Goal: Find specific page/section: Find specific page/section

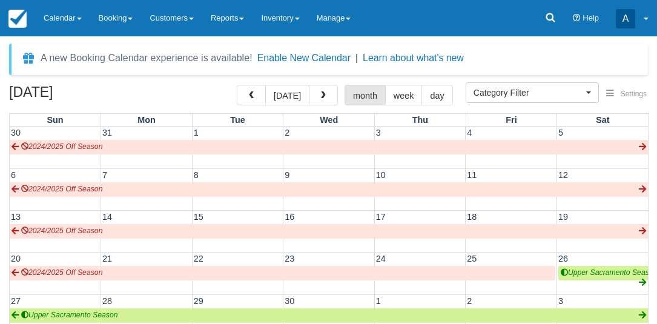
select select
click at [319, 97] on span "button" at bounding box center [323, 95] width 8 height 8
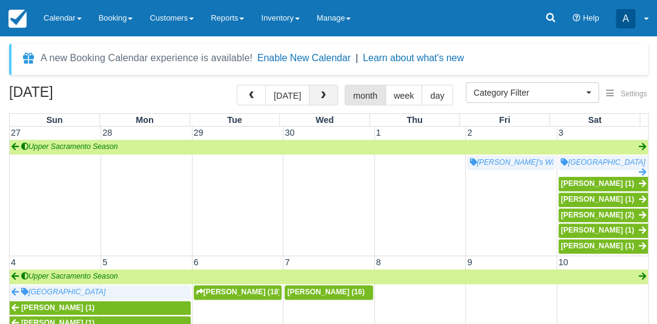
click at [314, 91] on button "button" at bounding box center [323, 95] width 29 height 21
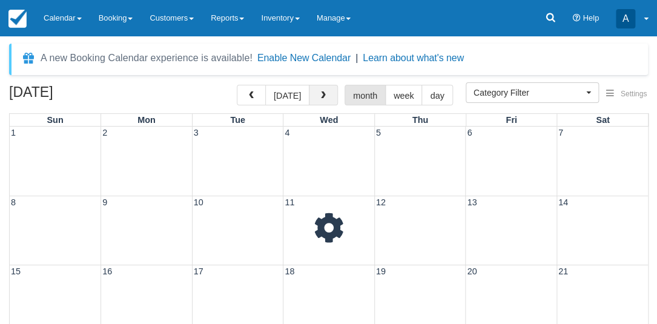
click at [314, 91] on button "button" at bounding box center [323, 95] width 29 height 21
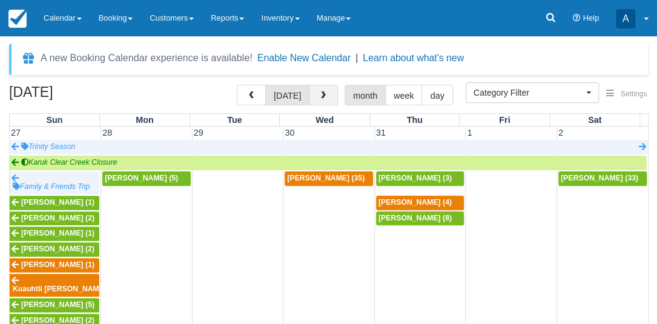
click at [314, 91] on button "button" at bounding box center [323, 95] width 29 height 21
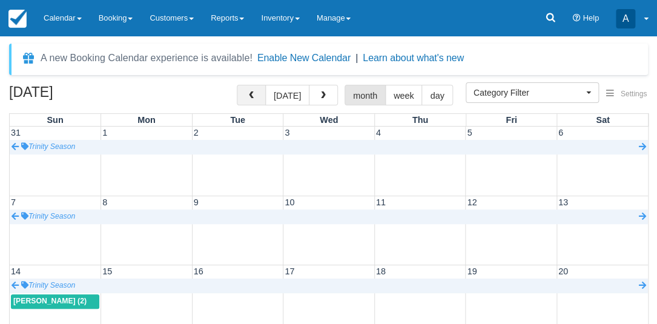
click at [254, 90] on button "button" at bounding box center [251, 95] width 29 height 21
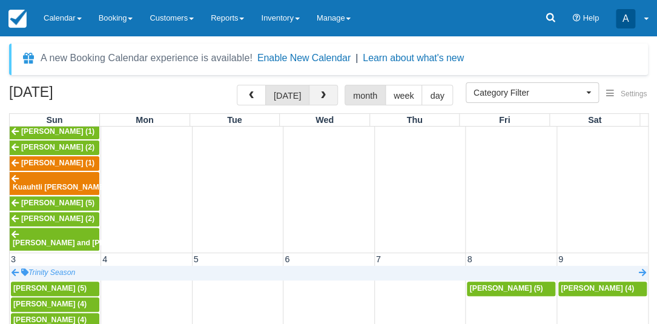
click at [319, 95] on span "button" at bounding box center [323, 95] width 8 height 8
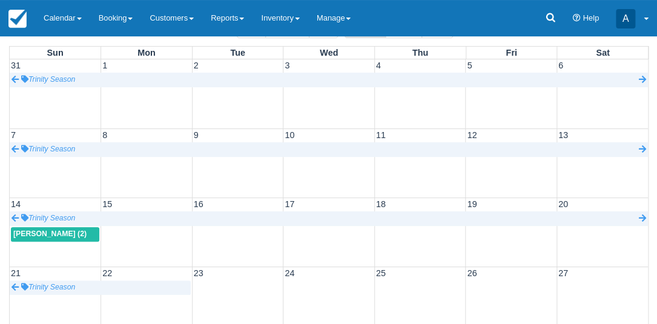
scroll to position [39, 0]
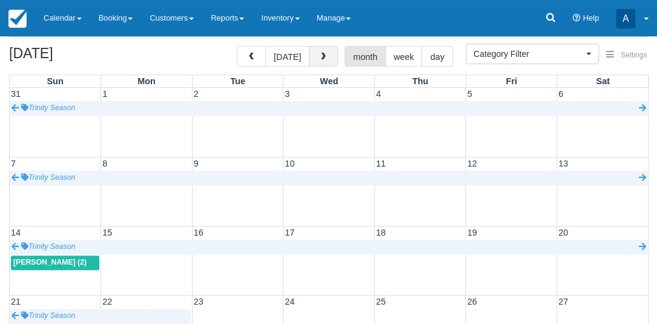
click at [311, 59] on button "button" at bounding box center [323, 56] width 29 height 21
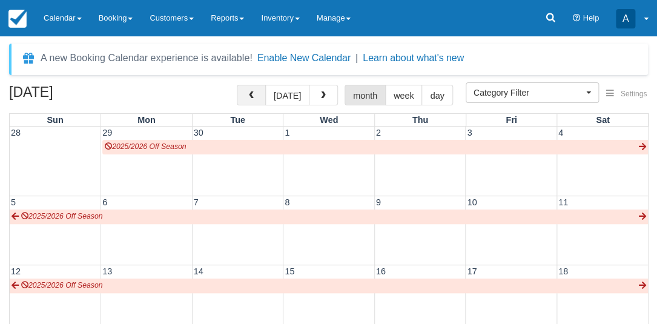
click at [254, 98] on span "button" at bounding box center [251, 95] width 8 height 8
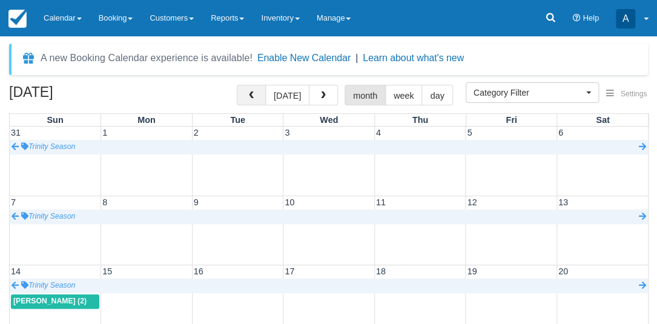
click at [264, 99] on button "button" at bounding box center [251, 95] width 29 height 21
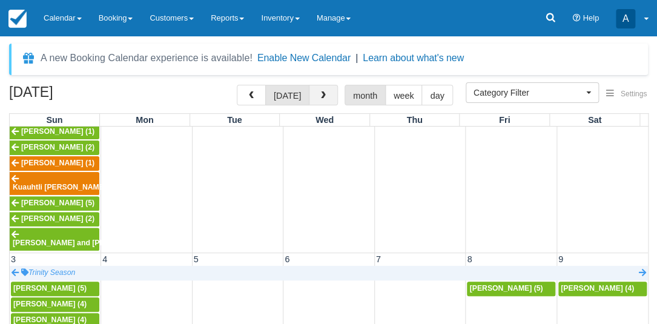
click at [324, 95] on span "button" at bounding box center [323, 95] width 8 height 8
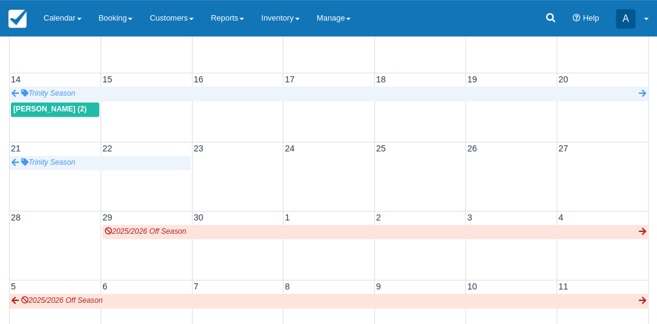
scroll to position [194, 0]
